Goal: Browse casually

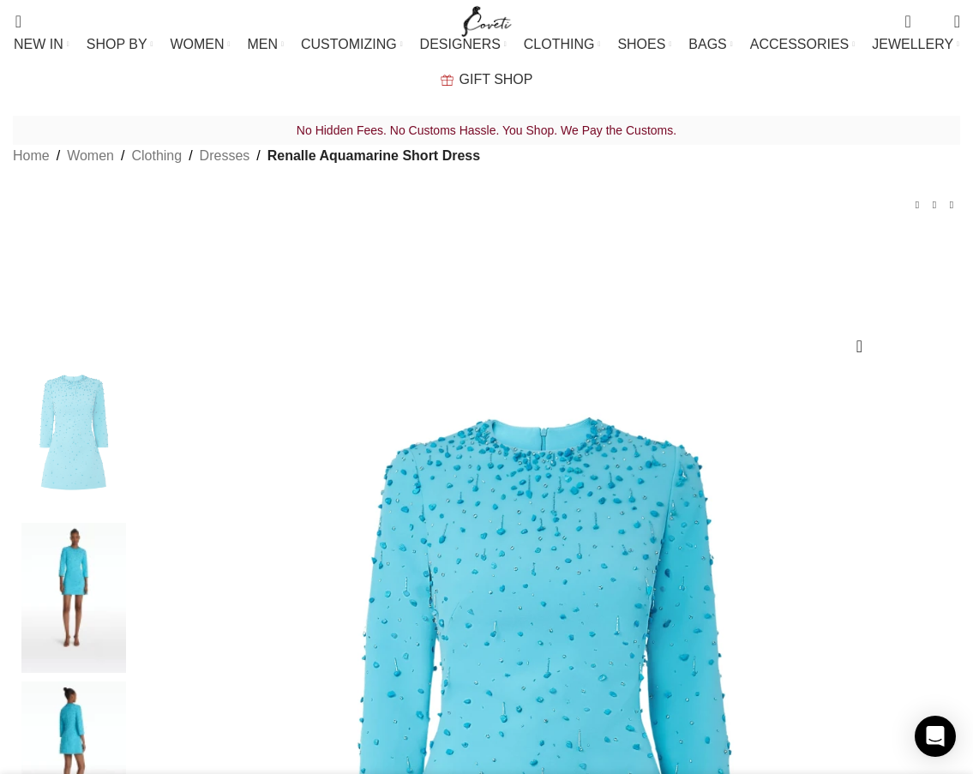
scroll to position [0, 431]
click at [741, 215] on div "Holland Black Skirt $ 2,460 Back to products Everene Moonlit Ocean Long Dress $…" at bounding box center [487, 204] width 948 height 22
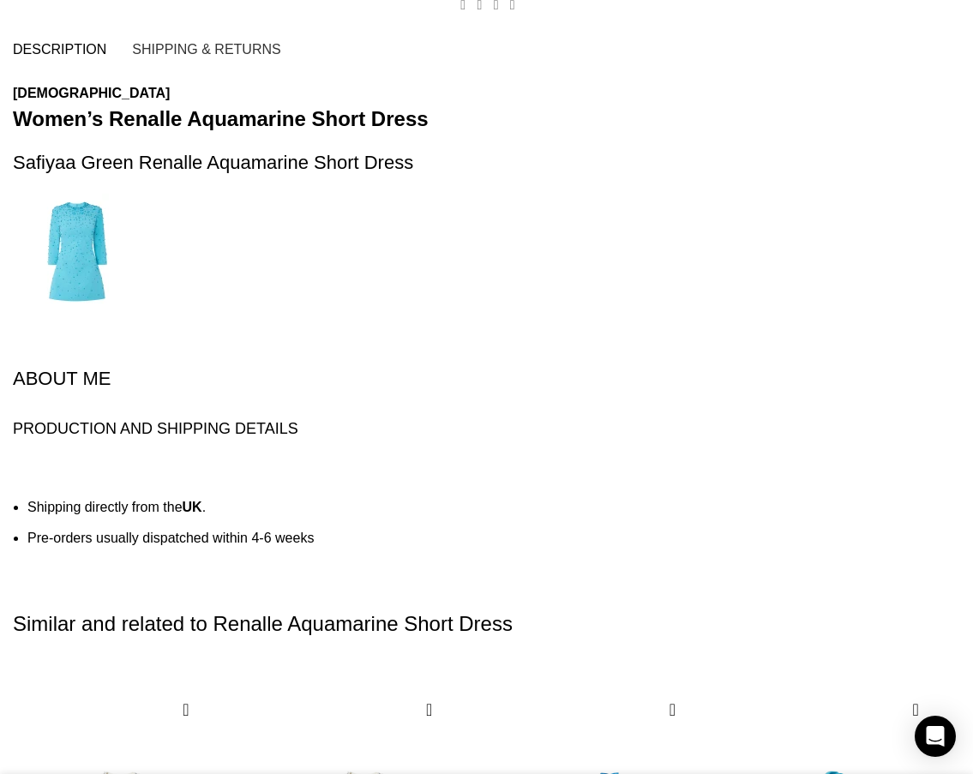
scroll to position [0, 1079]
drag, startPoint x: 559, startPoint y: 303, endPoint x: 0, endPoint y: 308, distance: 559.2
drag, startPoint x: 857, startPoint y: 226, endPoint x: 872, endPoint y: 243, distance: 22.4
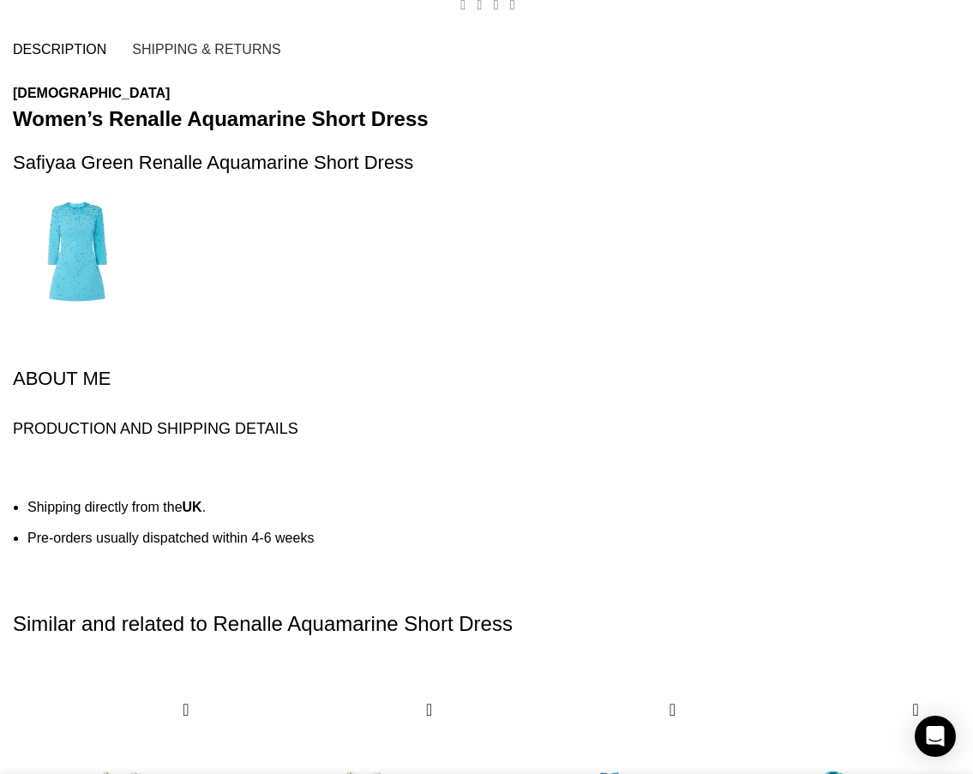
click at [0, 0] on p at bounding box center [0, 0] width 0 height 0
drag, startPoint x: 690, startPoint y: 365, endPoint x: 15, endPoint y: 340, distance: 675.4
click at [0, 0] on p "A-line mini dress with cropped sleeves in aquamarine Heavy Crepe with aquamarin…" at bounding box center [0, 0] width 0 height 0
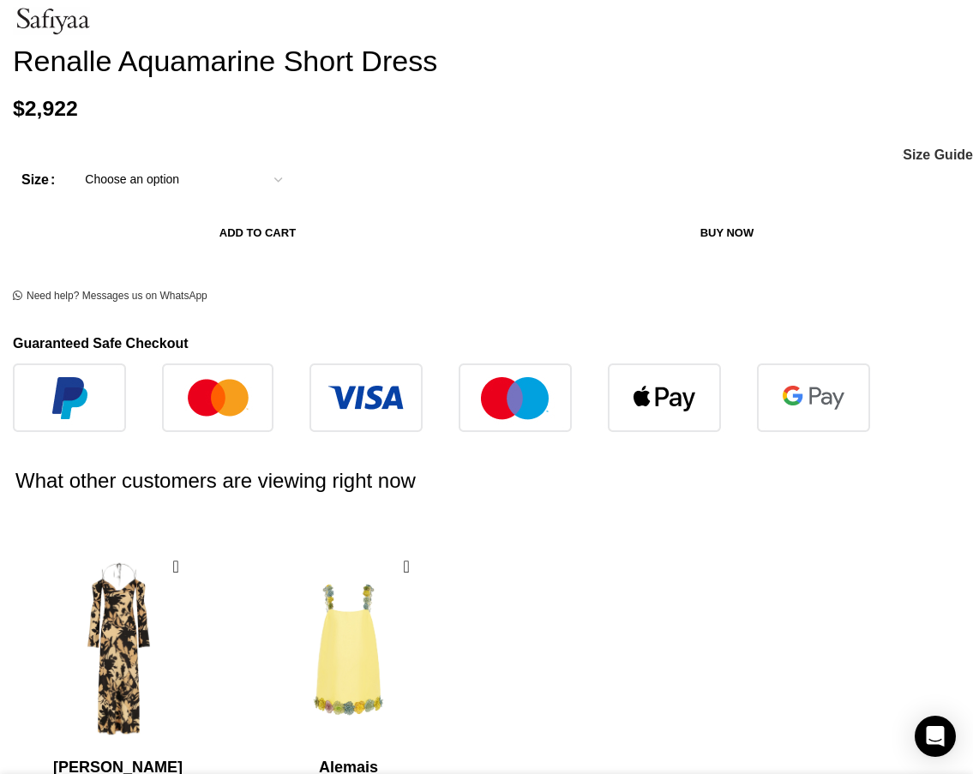
scroll to position [1115, 0]
